Goal: Task Accomplishment & Management: Complete application form

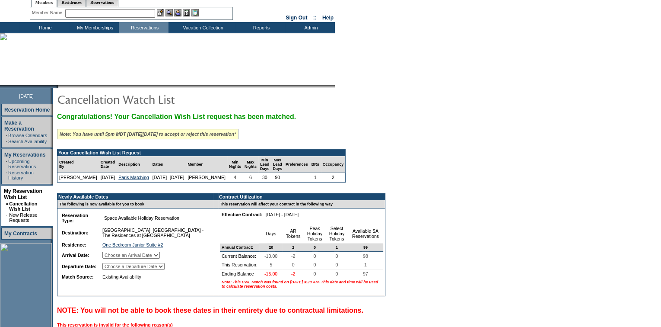
scroll to position [78, 0]
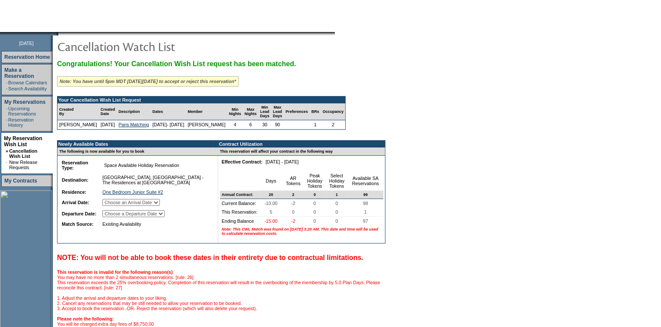
click at [160, 206] on select "Choose an Arrival Date Monday, December 22, 2025 Tuesday, December 23, 2025 Wed…" at bounding box center [130, 202] width 57 height 7
select select "[DATE]"
click at [113, 206] on select "Choose an Arrival Date Monday, December 22, 2025 Tuesday, December 23, 2025 Wed…" at bounding box center [130, 202] width 57 height 7
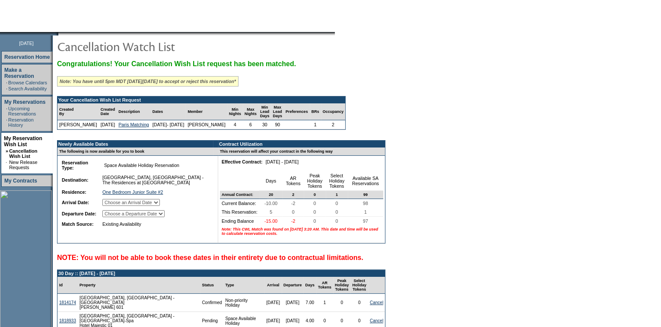
drag, startPoint x: 165, startPoint y: 219, endPoint x: 166, endPoint y: 224, distance: 4.8
click at [165, 217] on select "Choose a Departure Date Tuesday, December 23, 2025 Wednesday, December 24, 2025…" at bounding box center [133, 213] width 62 height 7
select select "[DATE]"
click at [114, 217] on select "Choose a Departure Date [DATE] [DATE] [DATE] [DATE] [DATE]" at bounding box center [133, 213] width 62 height 7
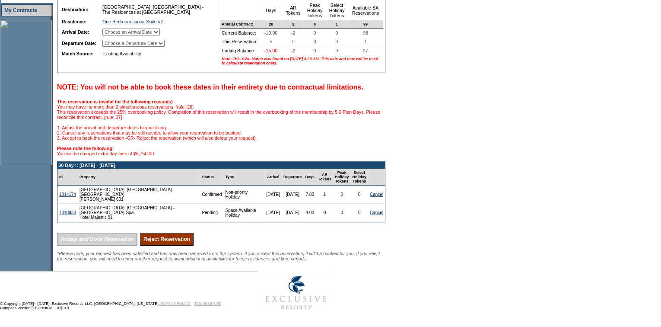
scroll to position [235, 0]
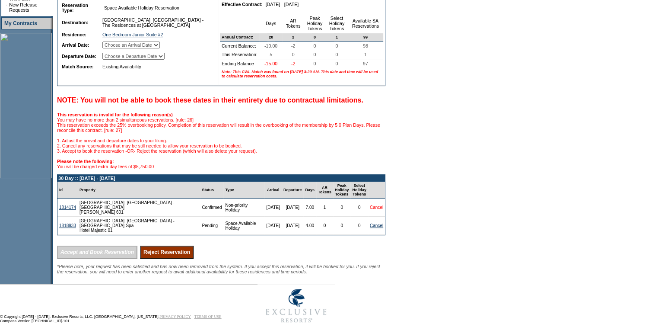
click at [371, 210] on link "Cancel" at bounding box center [376, 207] width 13 height 5
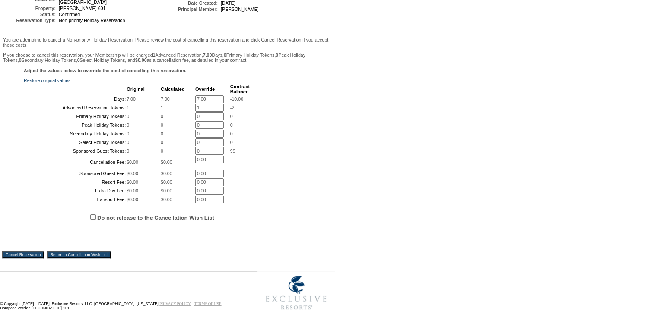
scroll to position [118, 0]
drag, startPoint x: 208, startPoint y: 94, endPoint x: 176, endPoint y: 90, distance: 32.6
click at [176, 95] on tr "Days: 7.00 7.00 7.00 * -10.00" at bounding box center [137, 99] width 225 height 8
type input "0"
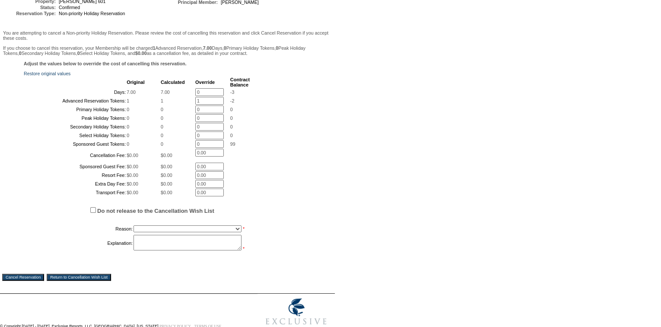
drag, startPoint x: 195, startPoint y: 105, endPoint x: 183, endPoint y: 106, distance: 12.1
click at [187, 105] on tr "Advanced Reservation Tokens: 1 1 1 * -2" at bounding box center [137, 101] width 225 height 8
type input "0"
drag, startPoint x: 192, startPoint y: 294, endPoint x: 197, endPoint y: 288, distance: 8.3
click at [192, 232] on select "Creating Continuous Stay Days Booked After Cancellation Experiential / Hotel / …" at bounding box center [187, 228] width 108 height 7
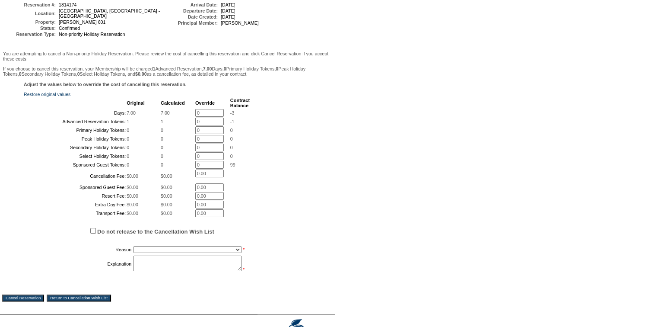
scroll to position [78, 0]
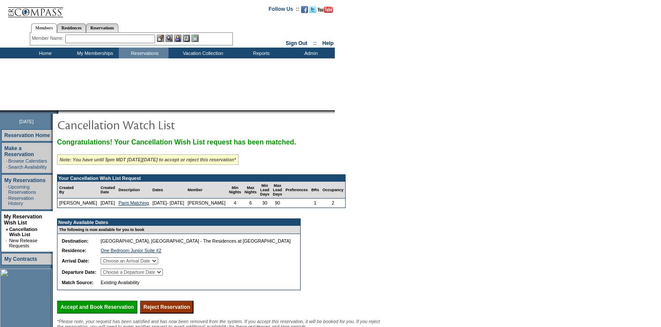
select select "[DATE]"
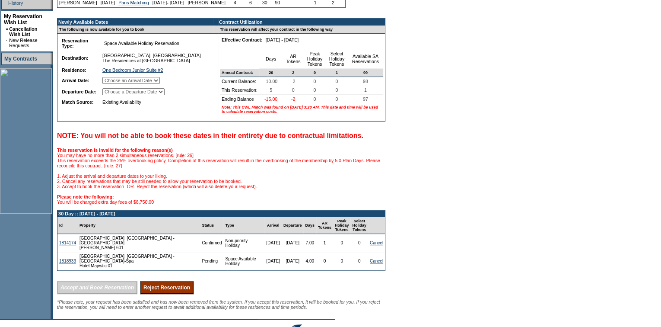
scroll to position [220, 0]
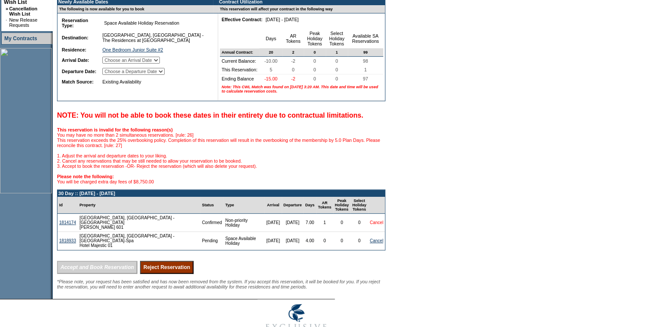
click at [370, 225] on link "Cancel" at bounding box center [376, 222] width 13 height 5
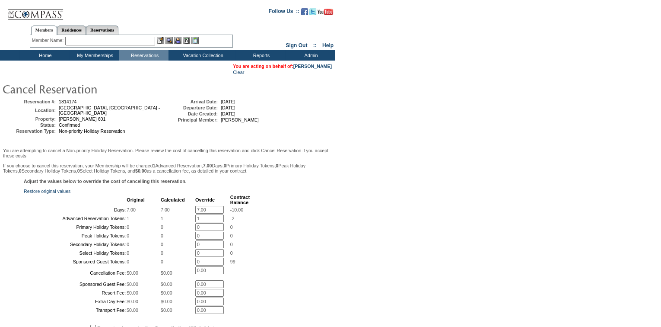
drag, startPoint x: 197, startPoint y: 208, endPoint x: 186, endPoint y: 206, distance: 11.4
click at [186, 206] on tr "Days: 7.00 7.00 7.00 * -10.00" at bounding box center [137, 210] width 225 height 8
click at [208, 206] on table "Original Calculated Override Contract Balance Days: 7.00 7.00 7.00 * -10.00 Adv…" at bounding box center [137, 254] width 227 height 121
drag, startPoint x: 210, startPoint y: 208, endPoint x: 171, endPoint y: 207, distance: 38.9
click at [171, 207] on tr "Days: 7.00 7.00 7.00 * -10.00" at bounding box center [137, 210] width 225 height 8
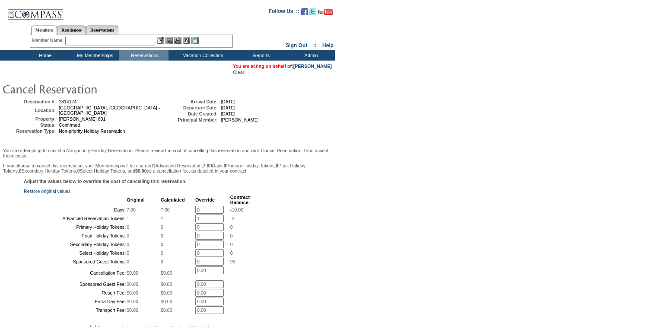
type input "0"
drag, startPoint x: 197, startPoint y: 225, endPoint x: 186, endPoint y: 222, distance: 11.0
click at [186, 222] on tr "Advanced Reservation Tokens: 1 1 1 * -2" at bounding box center [137, 218] width 225 height 8
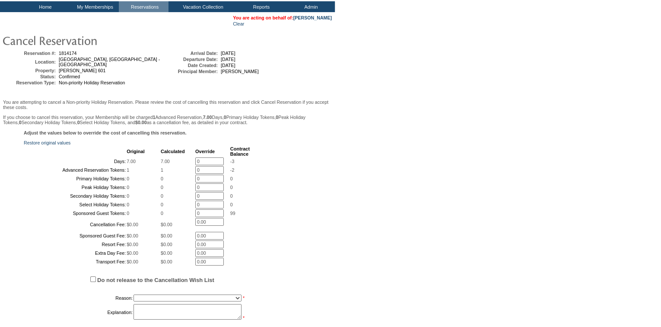
scroll to position [196, 0]
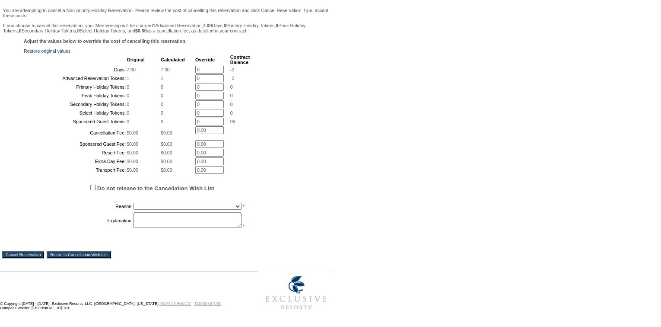
type input "0"
click at [185, 211] on td "Creating Continuous Stay Days Booked After Cancellation Experiential / Hotel / …" at bounding box center [191, 206] width 116 height 10
click at [187, 210] on select "Creating Continuous Stay Days Booked After Cancellation Experiential / Hotel / …" at bounding box center [187, 206] width 108 height 7
click at [92, 190] on input "Do not release to the Cancellation Wish List" at bounding box center [93, 187] width 6 height 6
checkbox input "true"
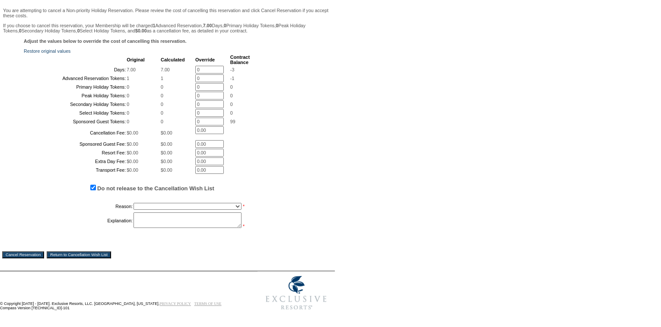
click at [152, 210] on select "Creating Continuous Stay Days Booked After Cancellation Experiential / Hotel / …" at bounding box center [187, 206] width 108 height 7
select select "1026"
click at [133, 210] on select "Creating Continuous Stay Days Booked After Cancellation Experiential / Hotel / …" at bounding box center [187, 206] width 108 height 7
click at [174, 228] on textarea at bounding box center [187, 220] width 108 height 16
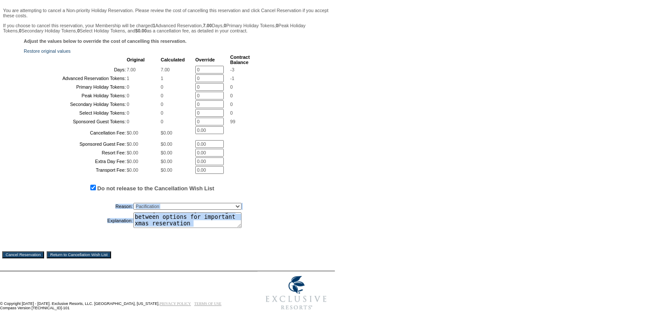
drag, startPoint x: 242, startPoint y: 275, endPoint x: 241, endPoint y: 284, distance: 9.1
click at [241, 238] on div "Adjust the values below to override the cost of cancelling this reservation. Re…" at bounding box center [167, 138] width 330 height 200
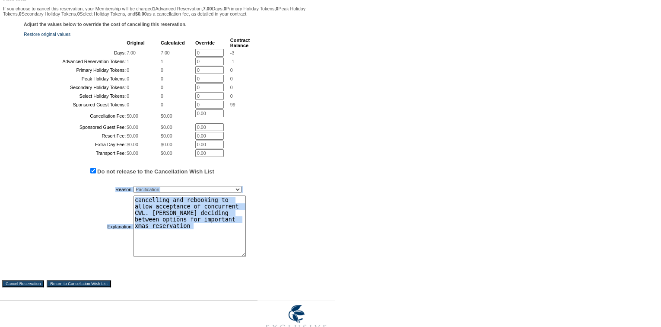
drag, startPoint x: 238, startPoint y: 274, endPoint x: 282, endPoint y: 246, distance: 51.9
click at [243, 257] on textarea "cancelling and rebooking to allow acceptance of concurrent CWL. Monica deciding…" at bounding box center [189, 225] width 112 height 61
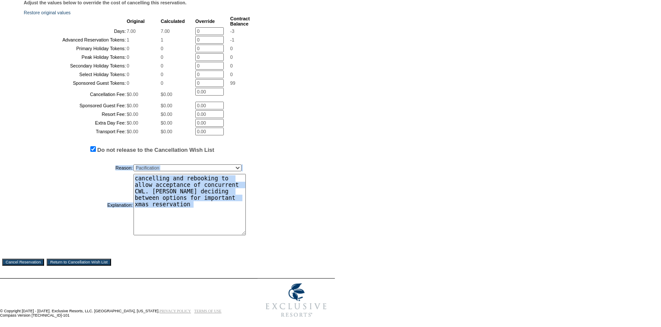
scroll to position [196, 0]
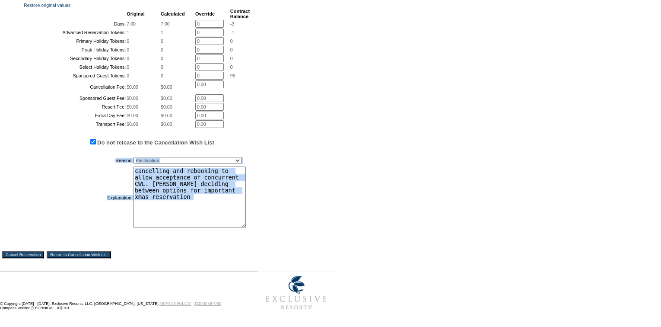
click at [324, 229] on div "Reason: Creating Continuous Stay Days Booked After Cancellation Experiential / …" at bounding box center [178, 191] width 309 height 75
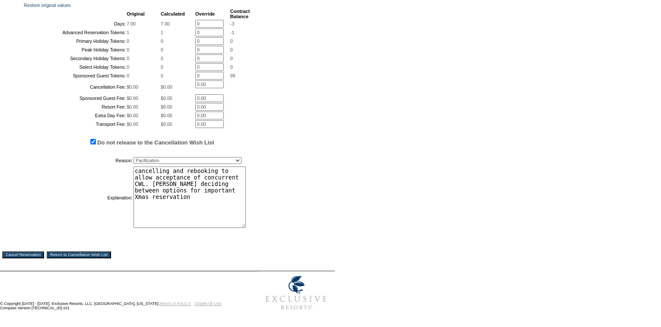
type textarea "cancelling and rebooking to allow acceptance of concurrent CWL. Monica deciding…"
click at [41, 258] on input "Cancel Reservation" at bounding box center [23, 254] width 42 height 7
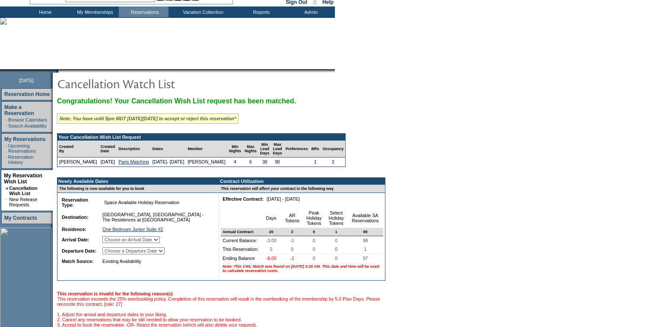
scroll to position [118, 0]
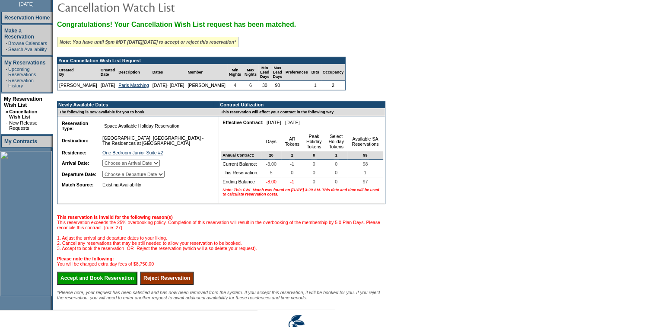
drag, startPoint x: 182, startPoint y: 169, endPoint x: 179, endPoint y: 175, distance: 6.6
click at [160, 166] on select "Choose an Arrival Date [DATE] [DATE] [DATE] [DATE] [DATE]" at bounding box center [130, 162] width 57 height 7
select select "[DATE]"
click at [113, 166] on select "Choose an Arrival Date [DATE] [DATE] [DATE] [DATE] [DATE]" at bounding box center [130, 162] width 57 height 7
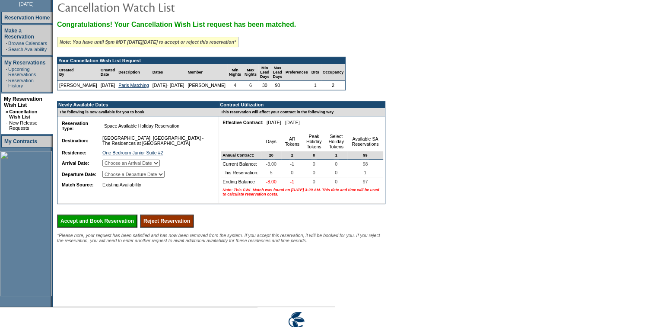
click at [165, 178] on select "Choose a Departure Date [DATE] [DATE] [DATE] [DATE] [DATE]" at bounding box center [133, 174] width 62 height 7
select select "[DATE]"
click at [114, 178] on select "Choose a Departure Date [DATE] [DATE] [DATE] [DATE] [DATE]" at bounding box center [133, 174] width 62 height 7
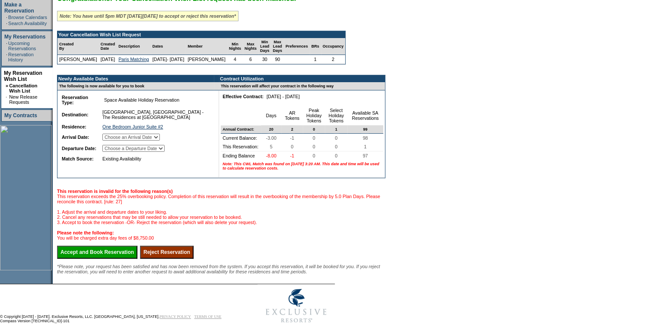
scroll to position [157, 0]
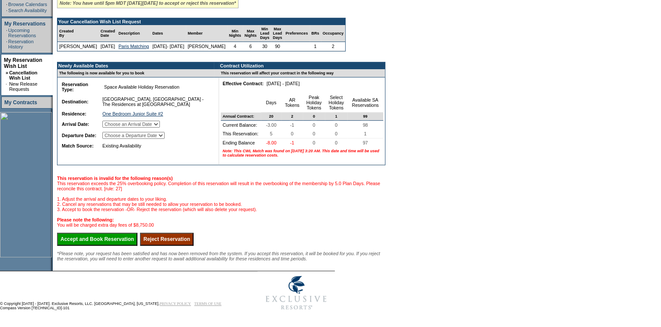
click at [130, 245] on input "Accept and Book Reservation" at bounding box center [97, 238] width 80 height 13
